Goal: Task Accomplishment & Management: Use online tool/utility

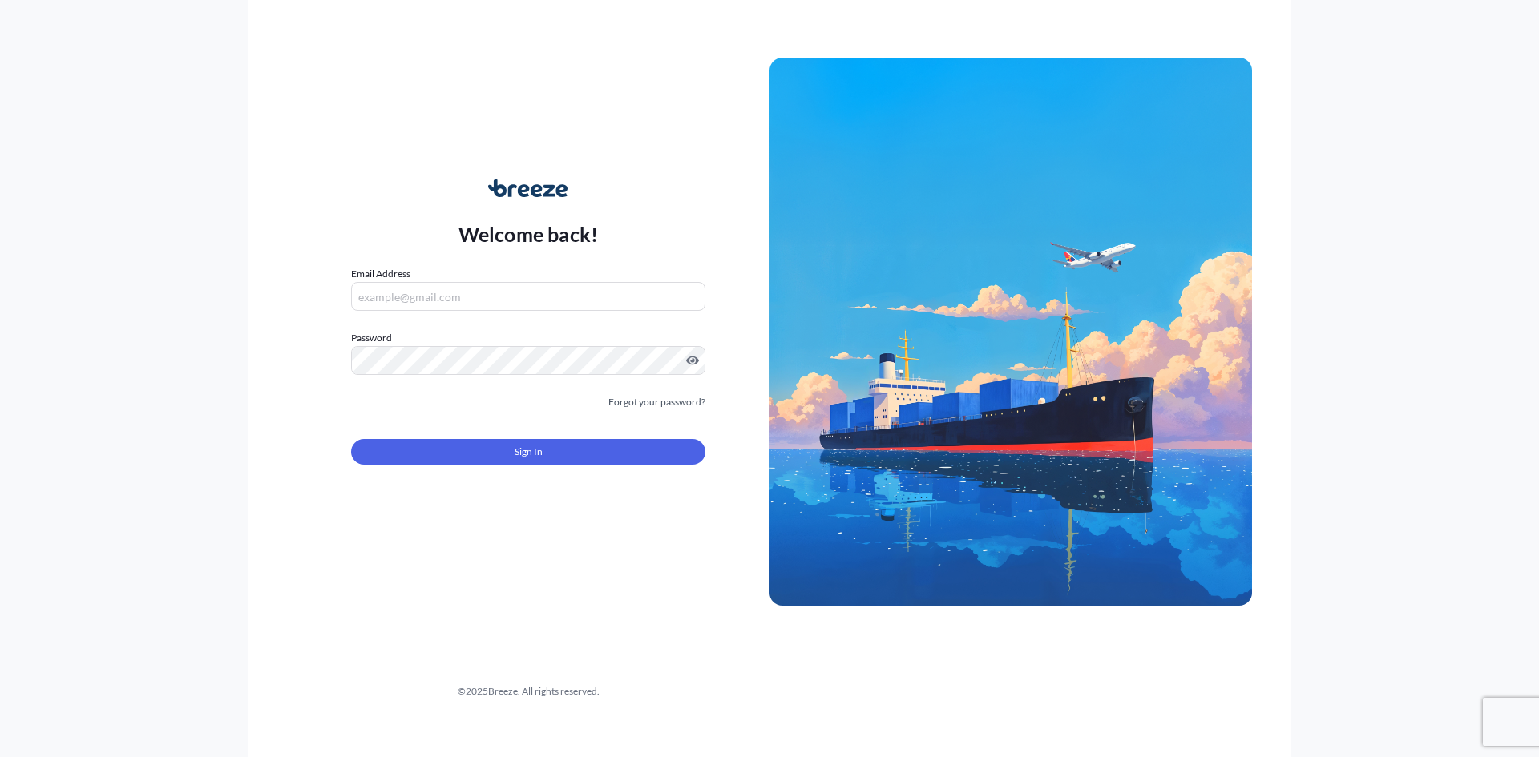
click at [541, 296] on input "Email Address" at bounding box center [528, 296] width 354 height 29
paste input "[PERSON_NAME][EMAIL_ADDRESS][PERSON_NAME][DOMAIN_NAME]"
type input "[PERSON_NAME][EMAIL_ADDRESS][PERSON_NAME][DOMAIN_NAME]"
click at [522, 455] on span "Sign In" at bounding box center [529, 452] width 28 height 16
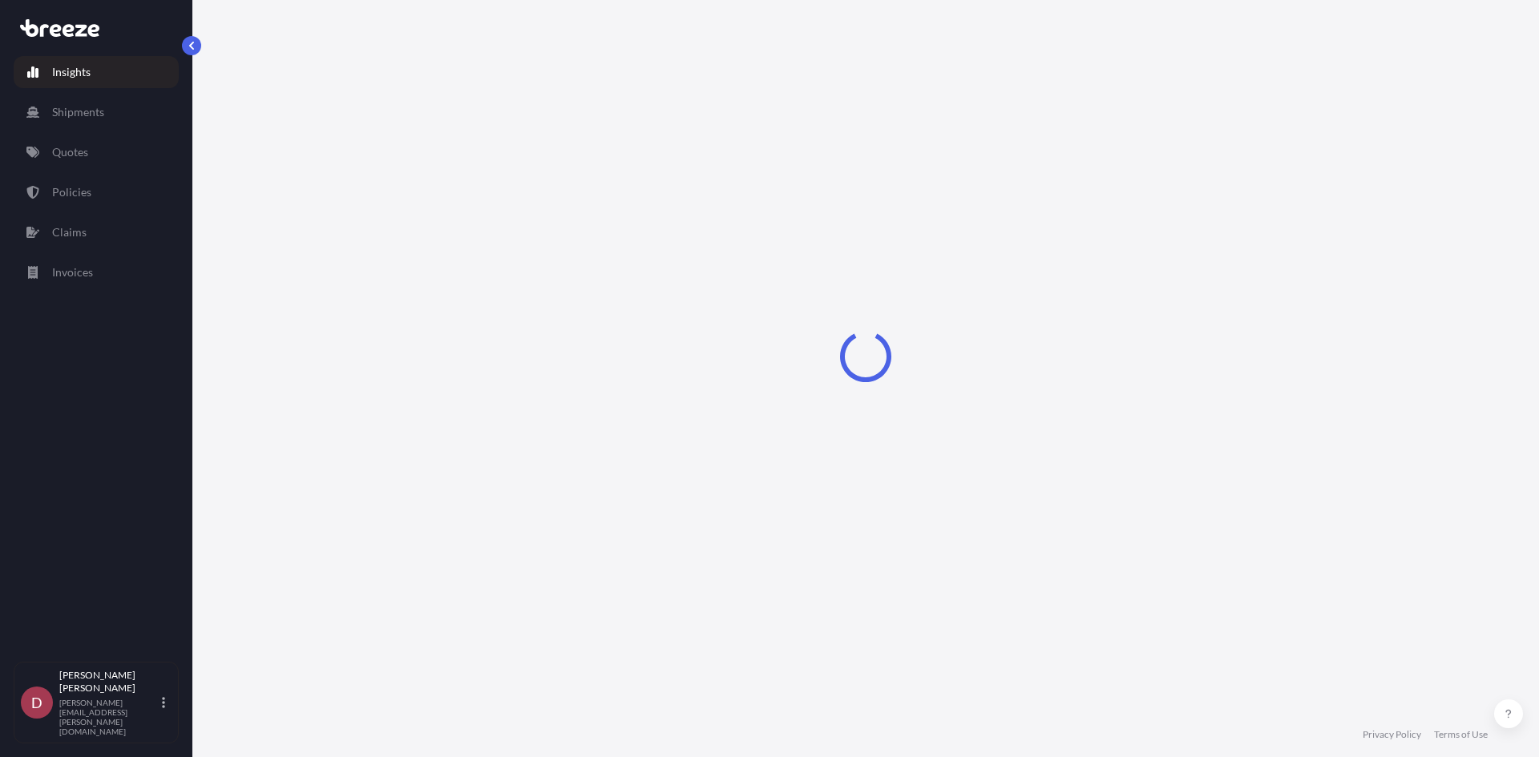
select select "2025"
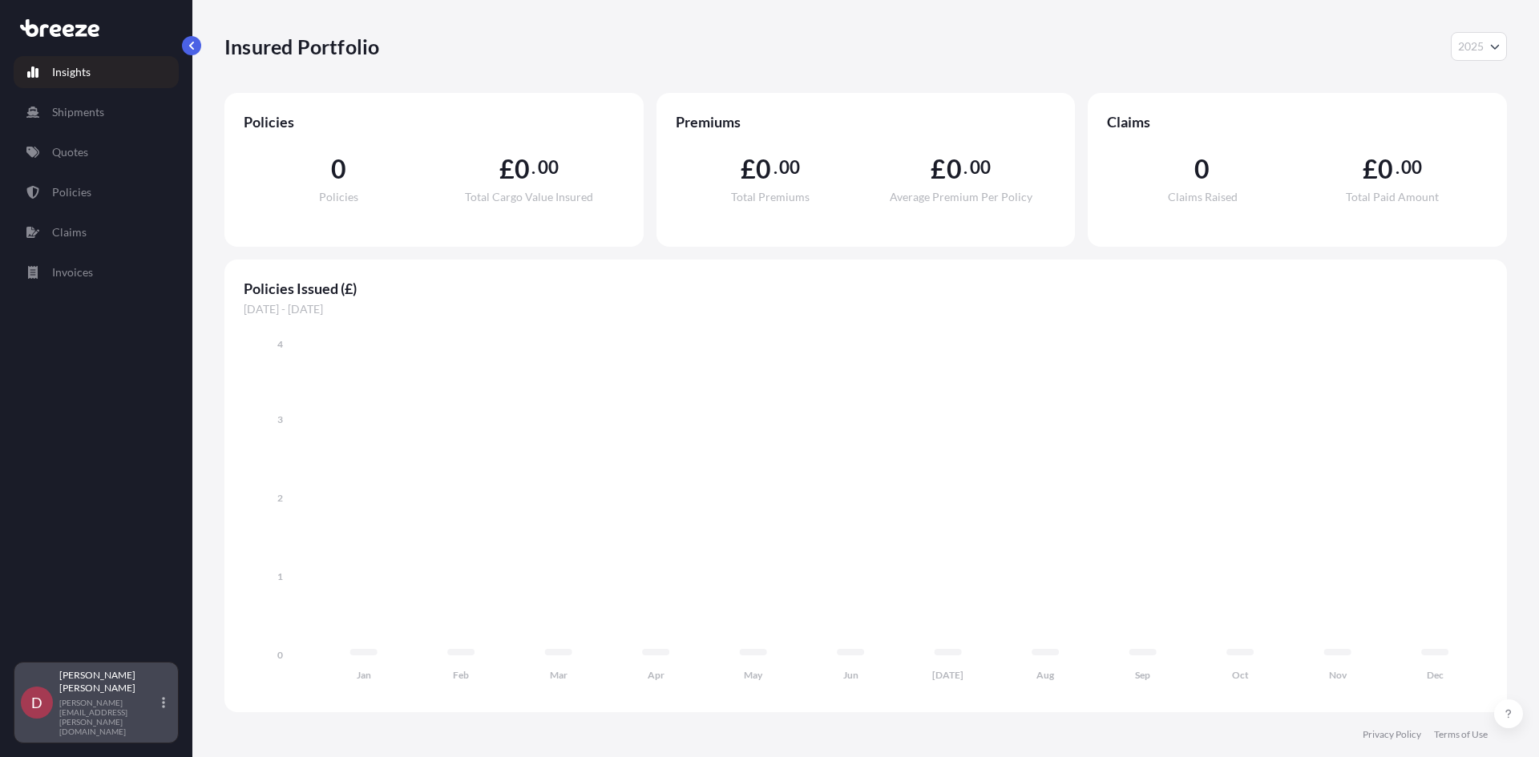
click at [163, 708] on icon at bounding box center [163, 702] width 3 height 11
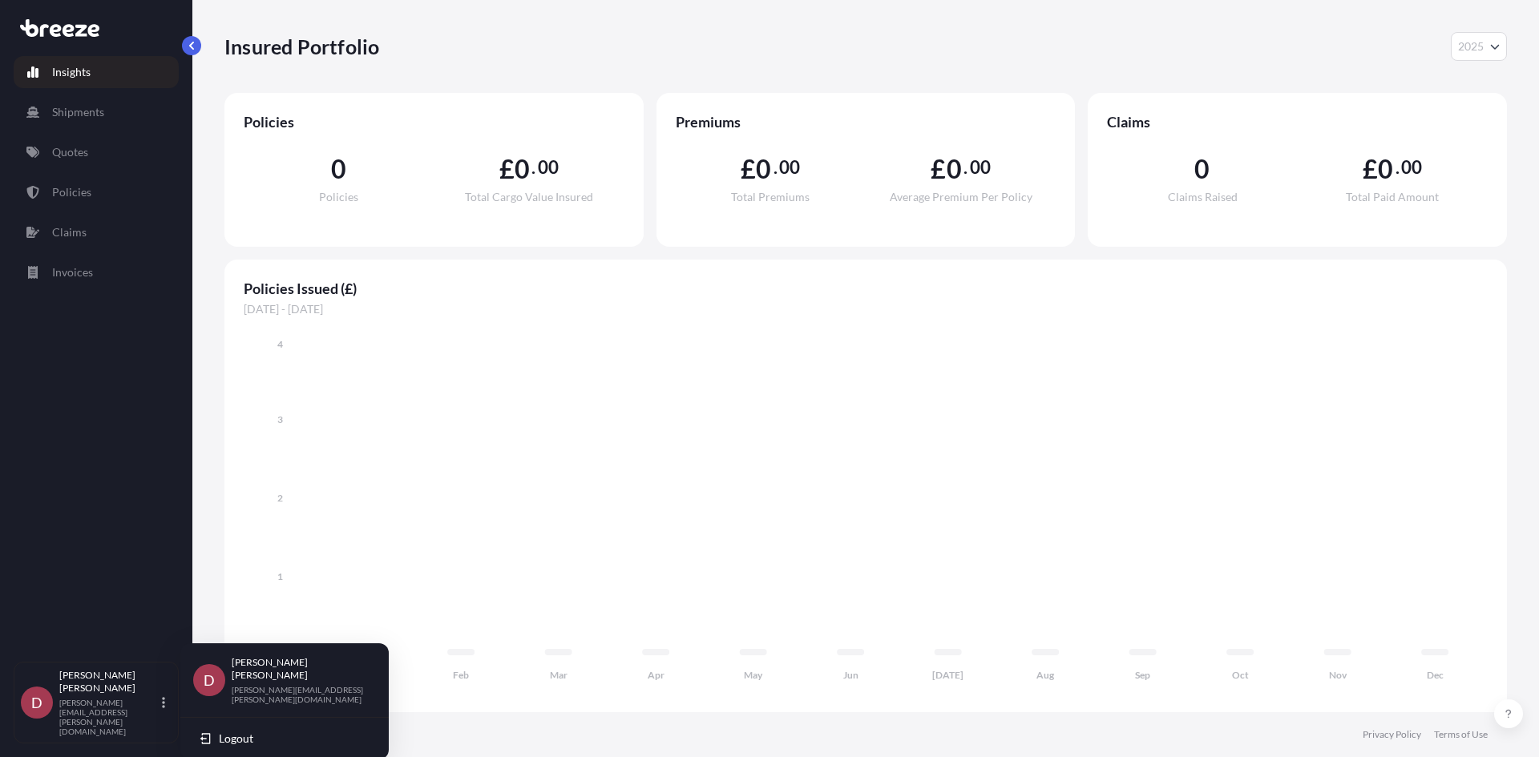
click at [107, 549] on div "Insights Shipments Quotes Policies Claims Invoices" at bounding box center [96, 352] width 165 height 620
